Goal: Task Accomplishment & Management: Manage account settings

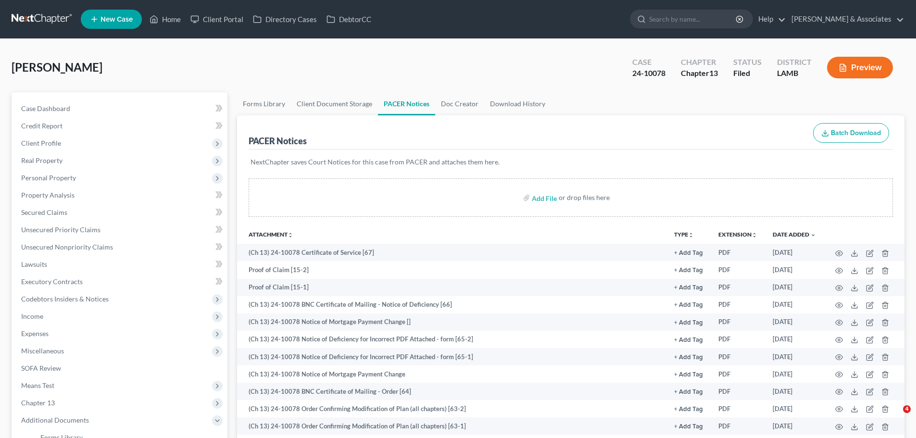
drag, startPoint x: 0, startPoint y: 0, endPoint x: 29, endPoint y: 18, distance: 33.9
click at [26, 24] on link at bounding box center [43, 19] width 62 height 17
click at [30, 17] on link at bounding box center [43, 19] width 62 height 17
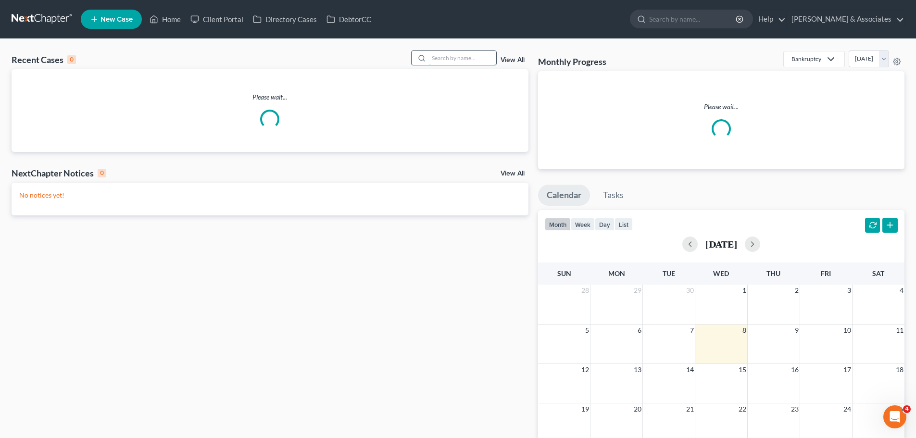
click at [441, 58] on input "search" at bounding box center [462, 58] width 67 height 14
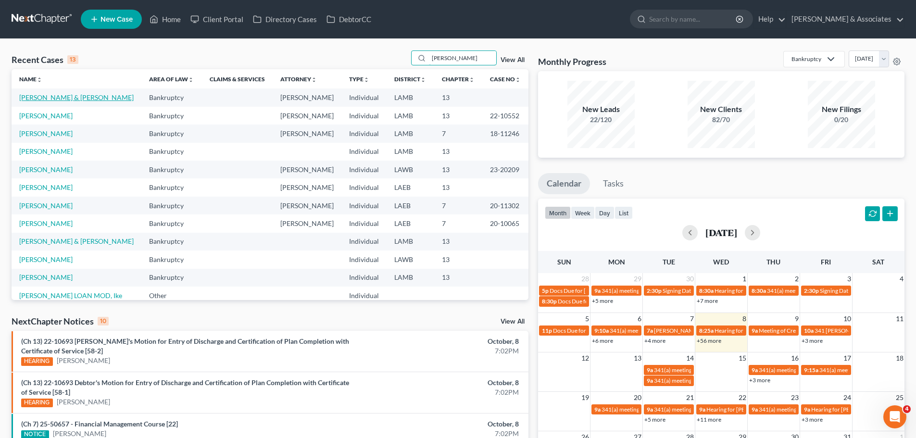
type input "[PERSON_NAME]"
click at [66, 101] on link "[PERSON_NAME] & [PERSON_NAME]" at bounding box center [76, 97] width 114 height 8
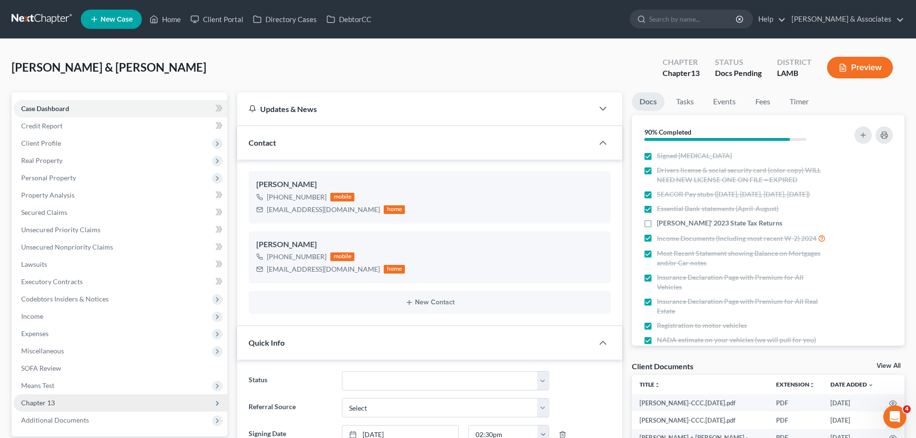
click at [54, 394] on span "Chapter 13" at bounding box center [120, 402] width 214 height 17
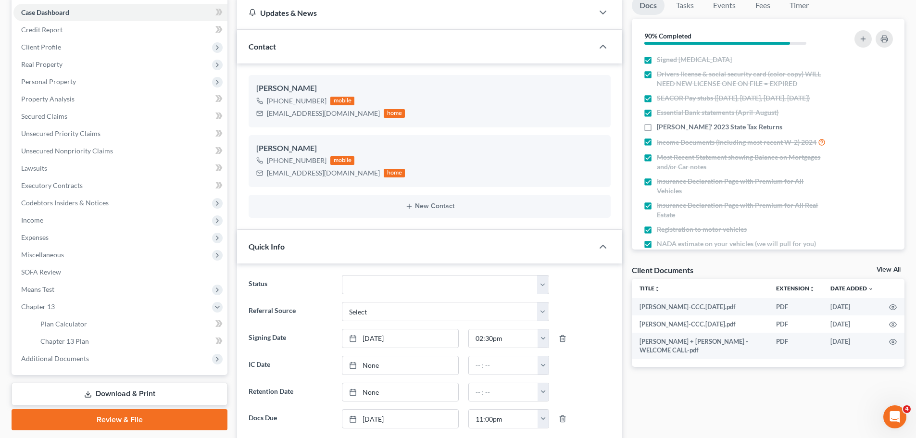
scroll to position [270, 0]
click at [59, 338] on span "Chapter 13 Plan" at bounding box center [64, 341] width 49 height 8
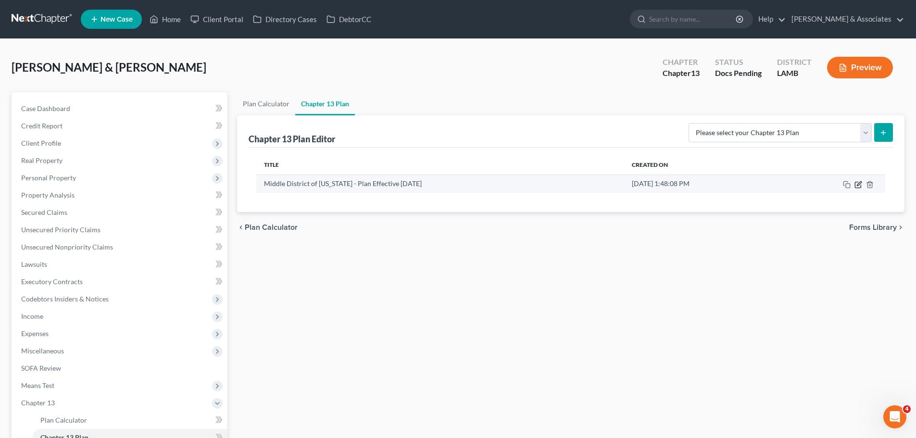
click at [857, 185] on icon "button" at bounding box center [858, 185] width 8 height 8
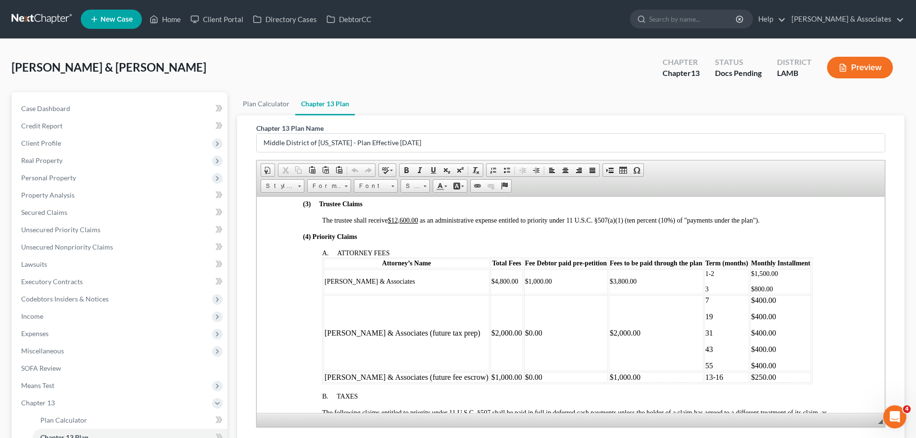
scroll to position [433, 0]
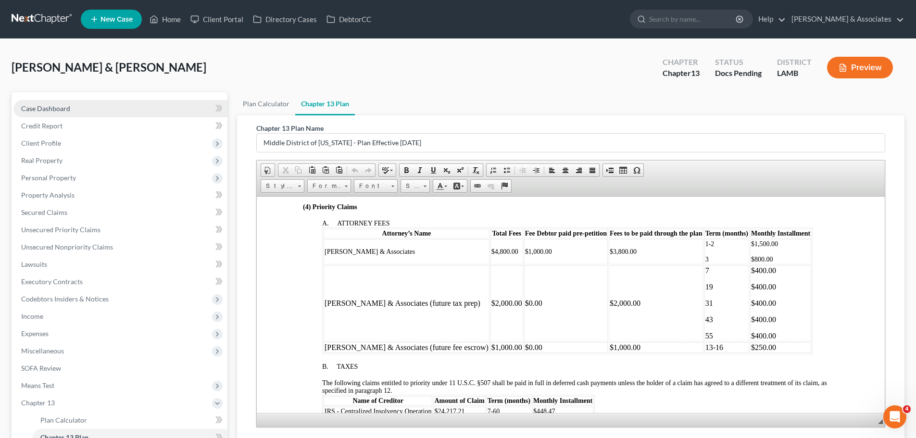
click at [122, 111] on link "Case Dashboard" at bounding box center [120, 108] width 214 height 17
select select "6"
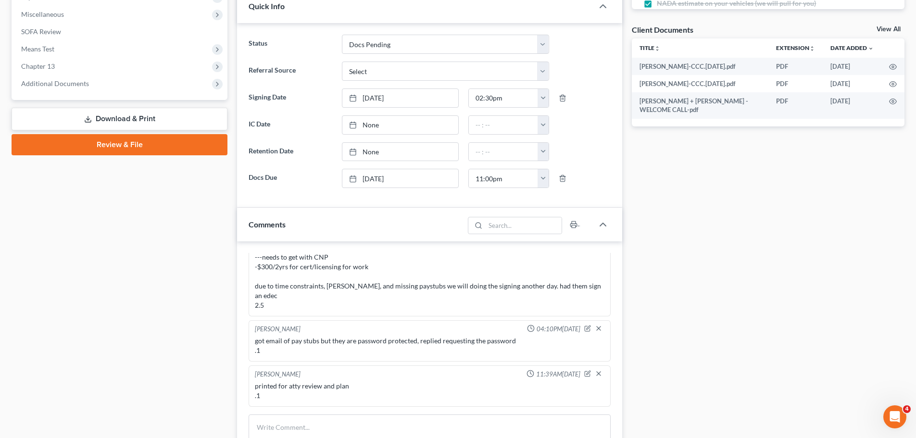
scroll to position [433, 0]
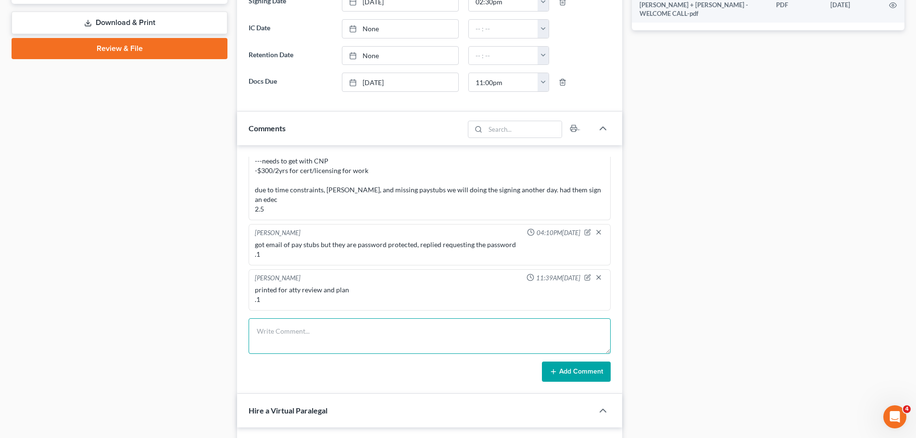
click at [339, 340] on textarea at bounding box center [430, 336] width 362 height 36
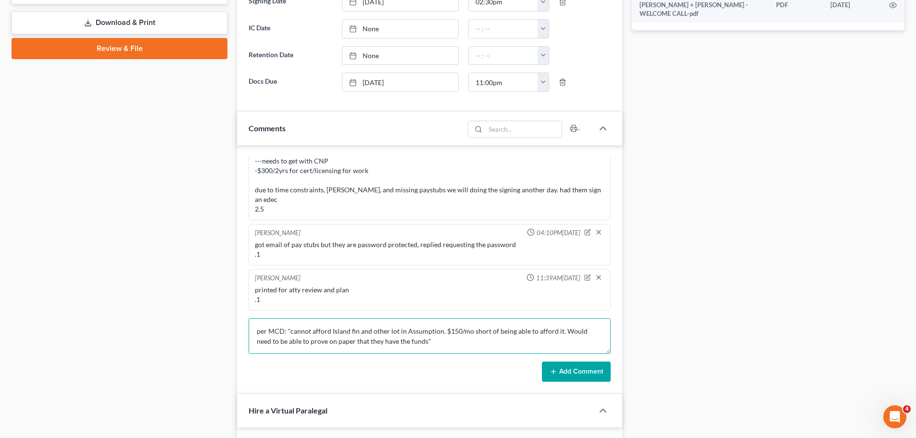
scroll to position [2, 0]
type textarea "per MCD: "cannot afford Island fin and other lot in Assumption. $150/mo short o…"
click at [557, 364] on button "Add Comment" at bounding box center [576, 372] width 69 height 20
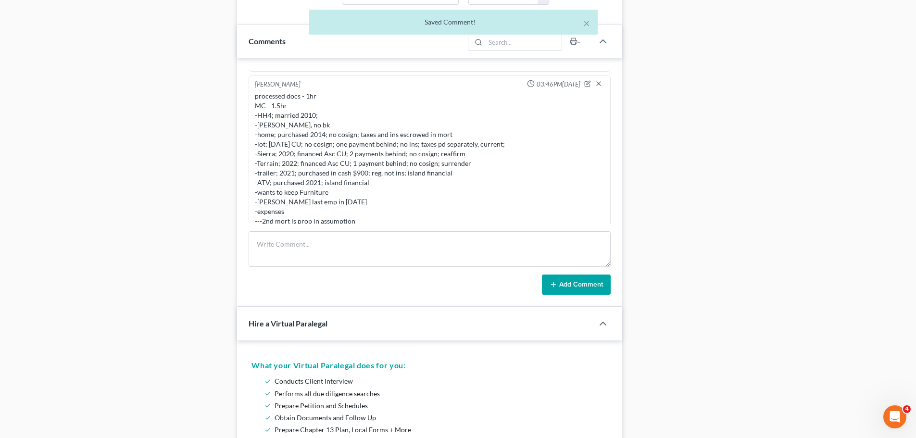
scroll to position [135, 0]
